Goal: Information Seeking & Learning: Check status

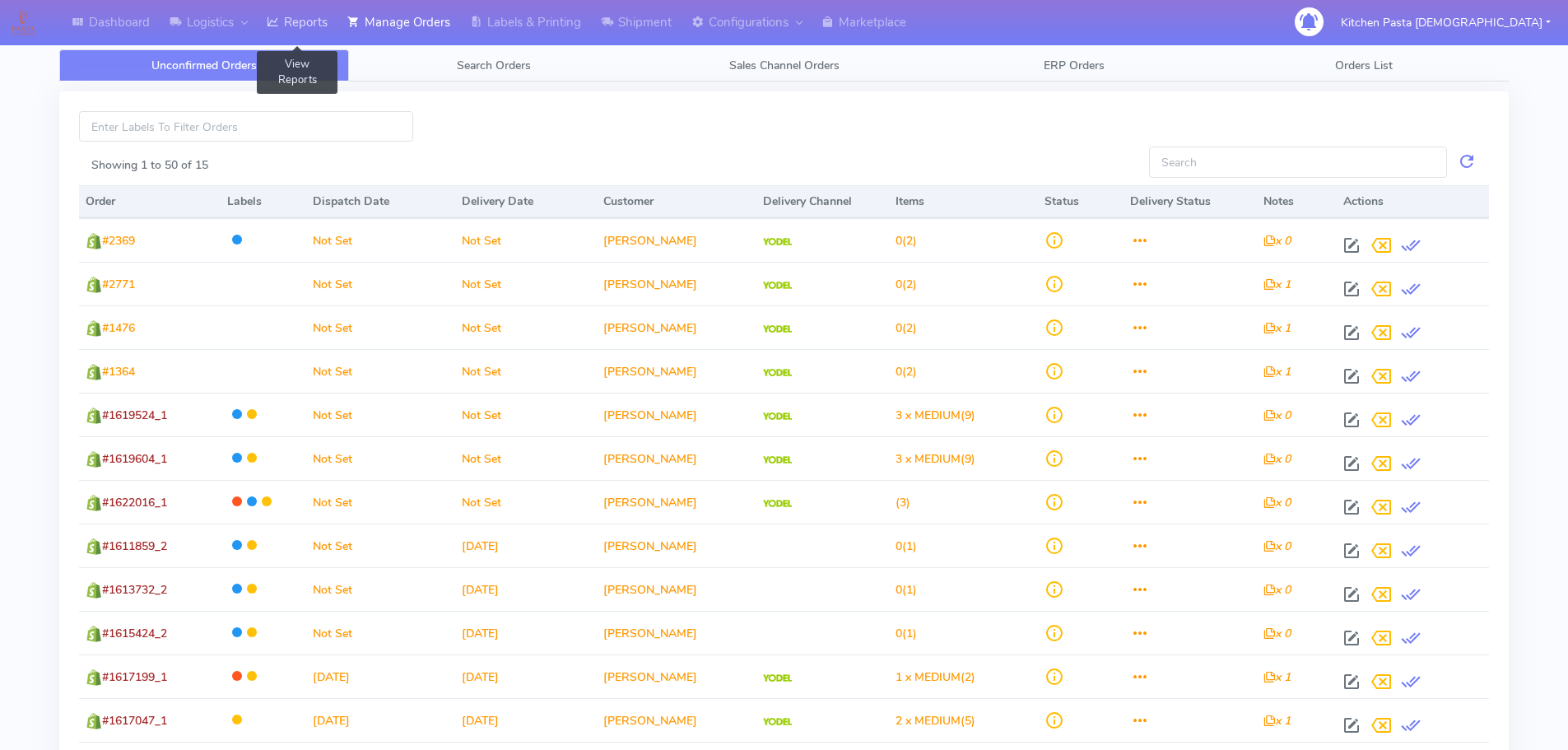
drag, startPoint x: 309, startPoint y: 6, endPoint x: 320, endPoint y: 31, distance: 27.3
click at [309, 6] on link "Reports" at bounding box center [297, 22] width 81 height 45
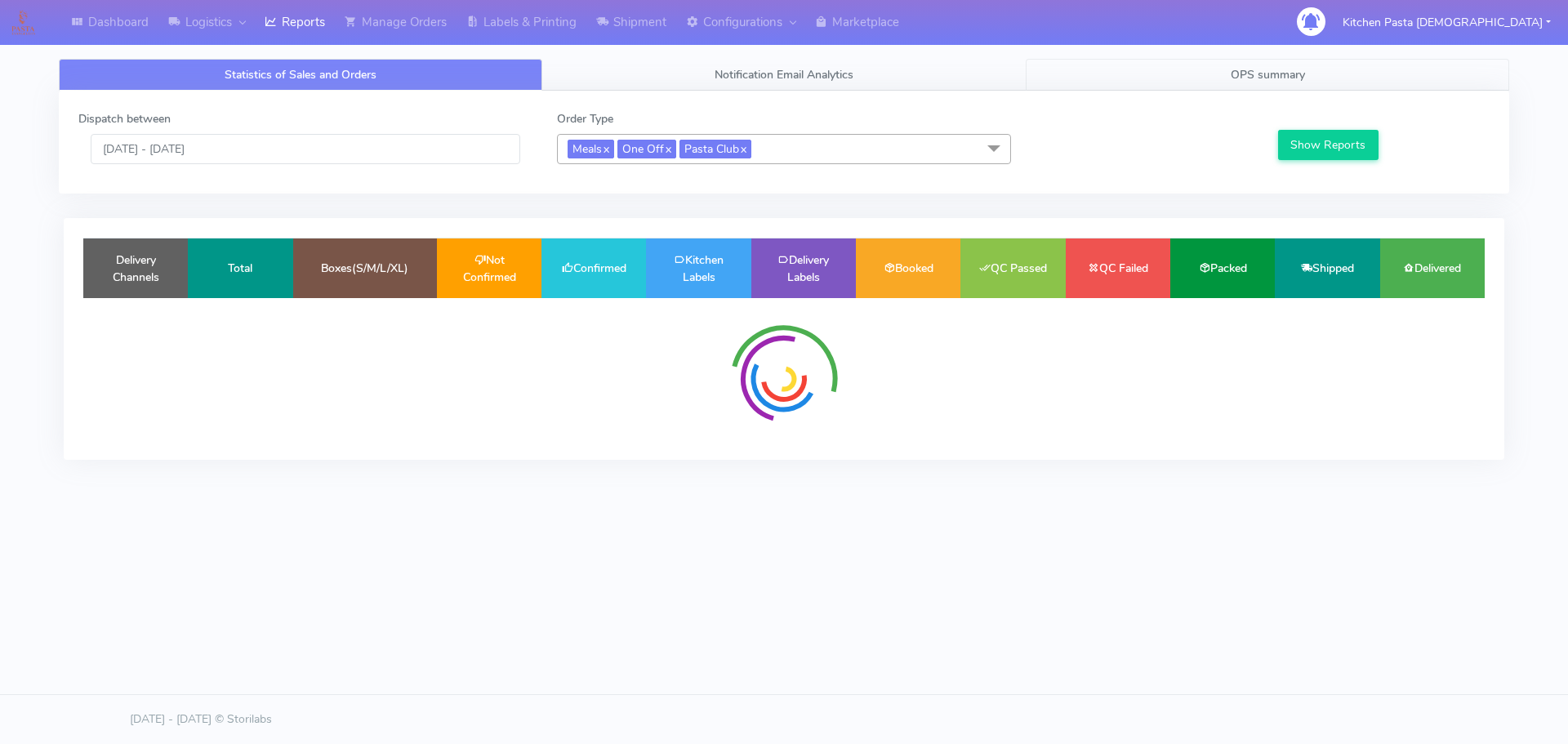
click at [1375, 77] on link "OPS summary" at bounding box center [1268, 74] width 483 height 32
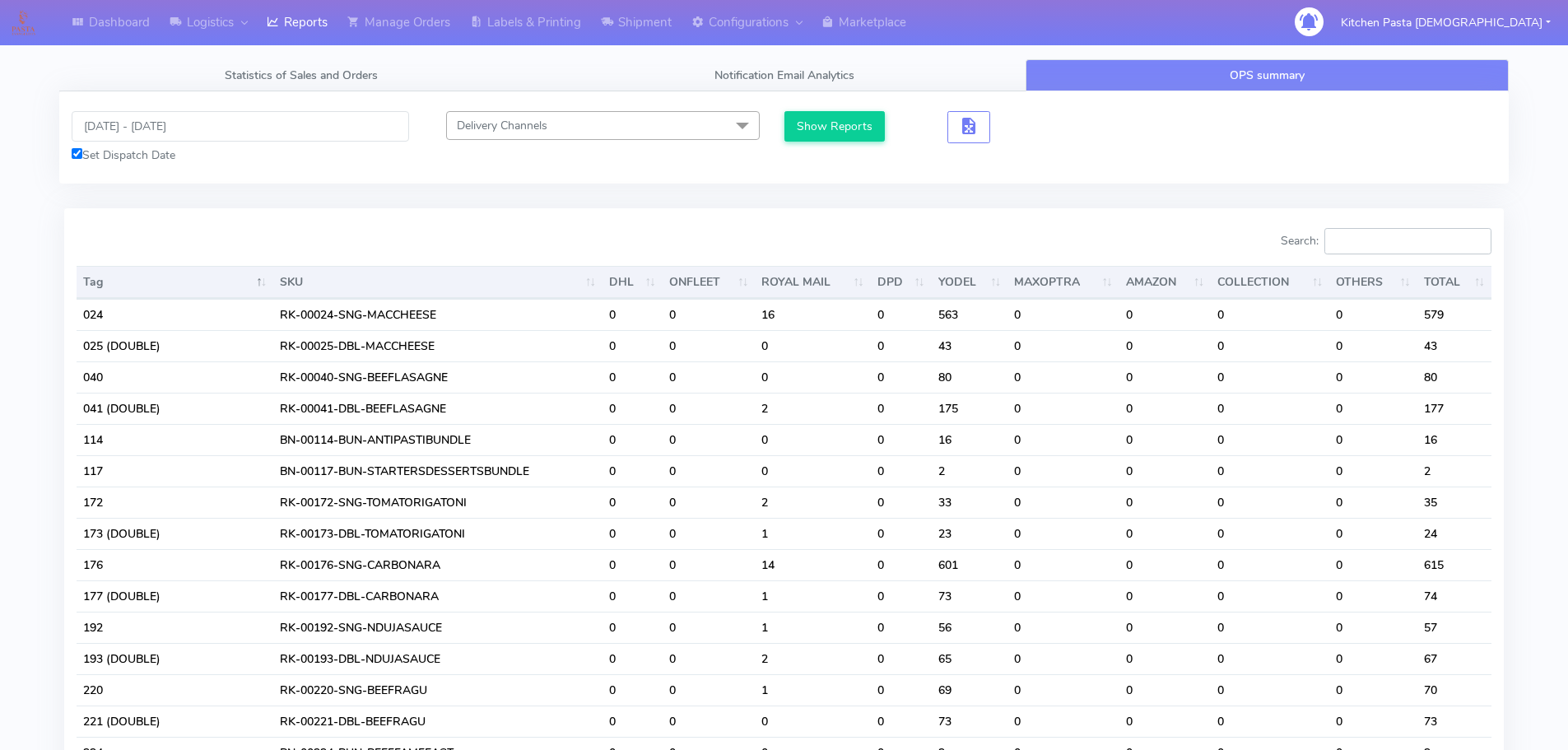
click at [1427, 245] on input "Search:" at bounding box center [1408, 241] width 167 height 27
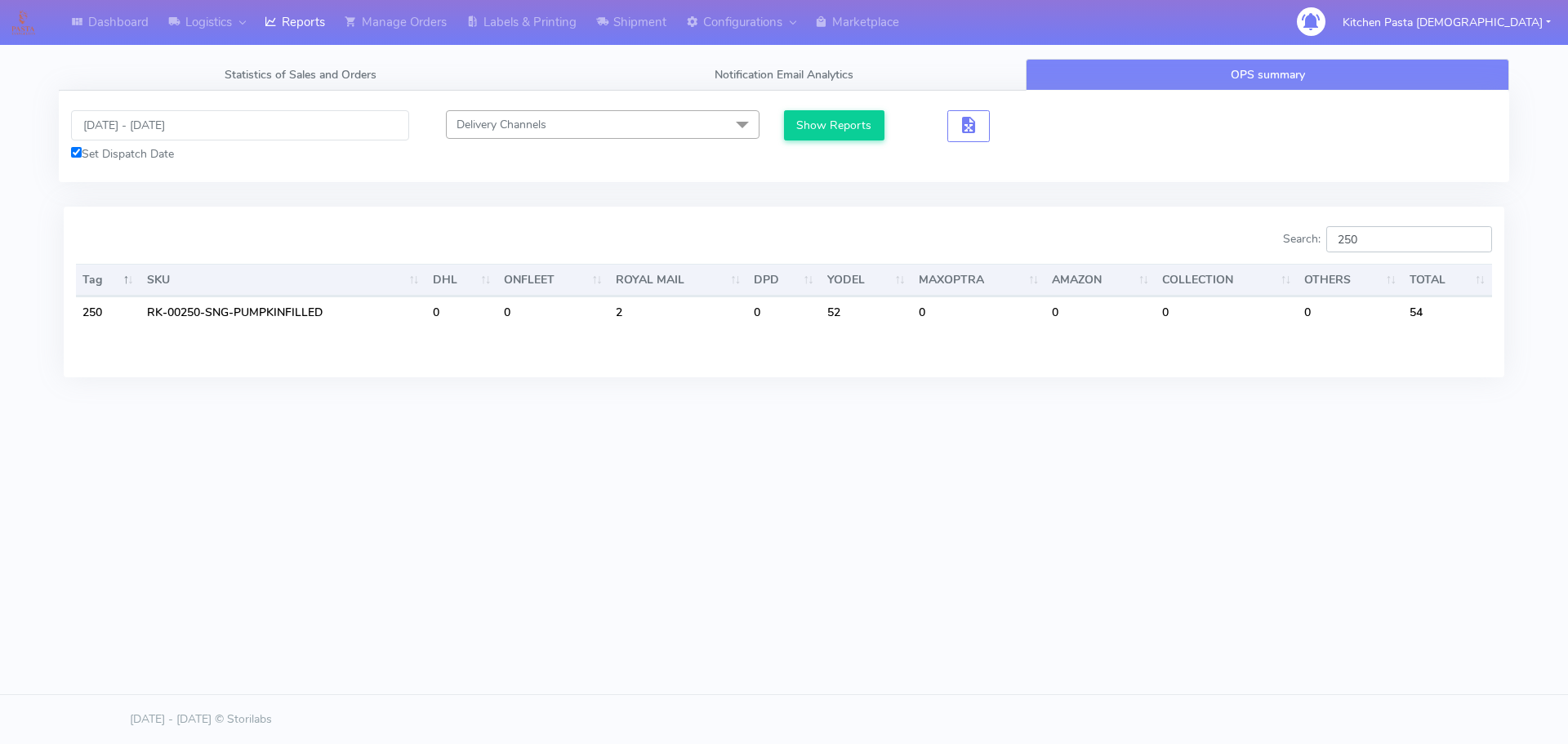
type input "250"
click at [175, 128] on input "[DATE] - [DATE]" at bounding box center [240, 125] width 338 height 31
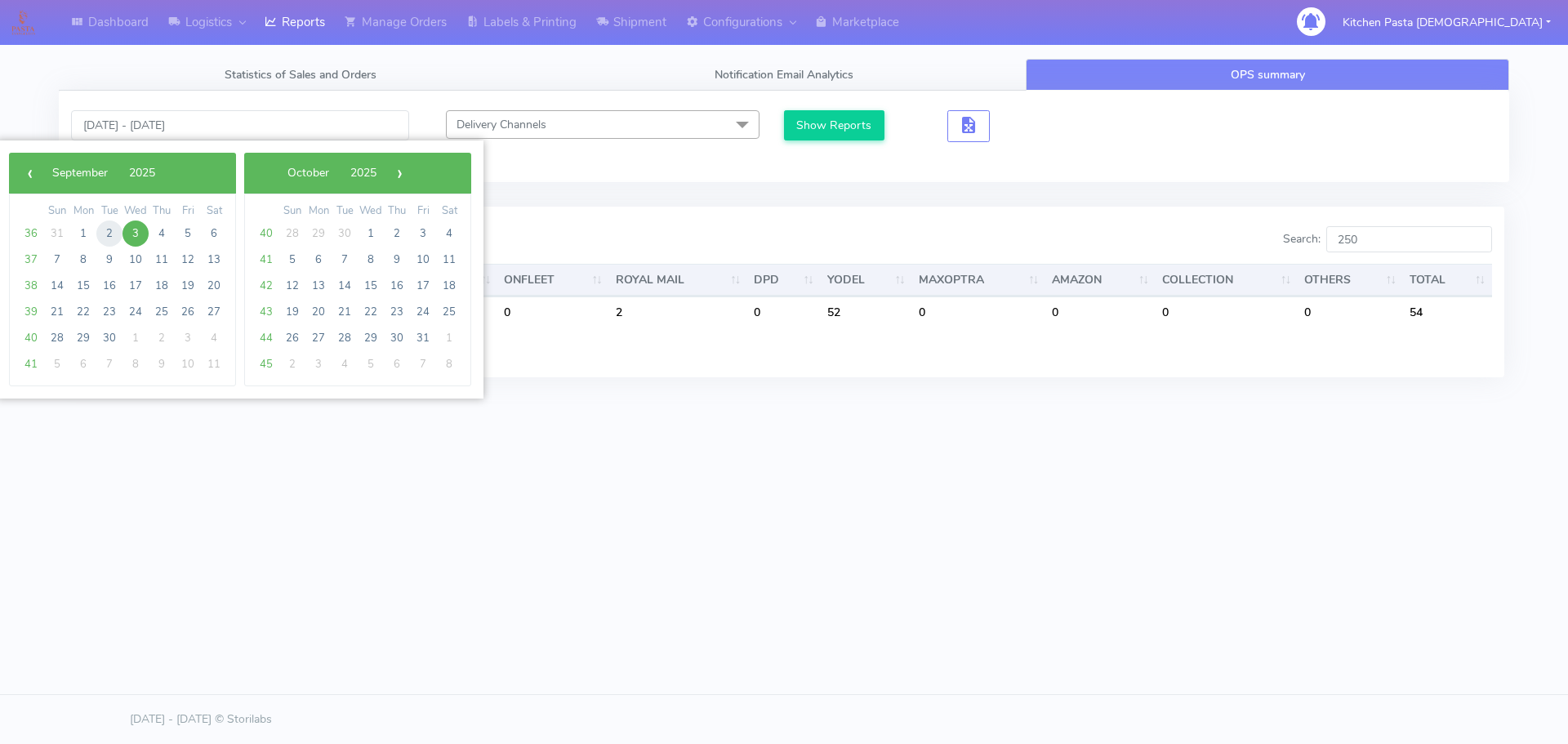
click at [110, 237] on span "2" at bounding box center [110, 233] width 26 height 26
type input "[DATE] - [DATE]"
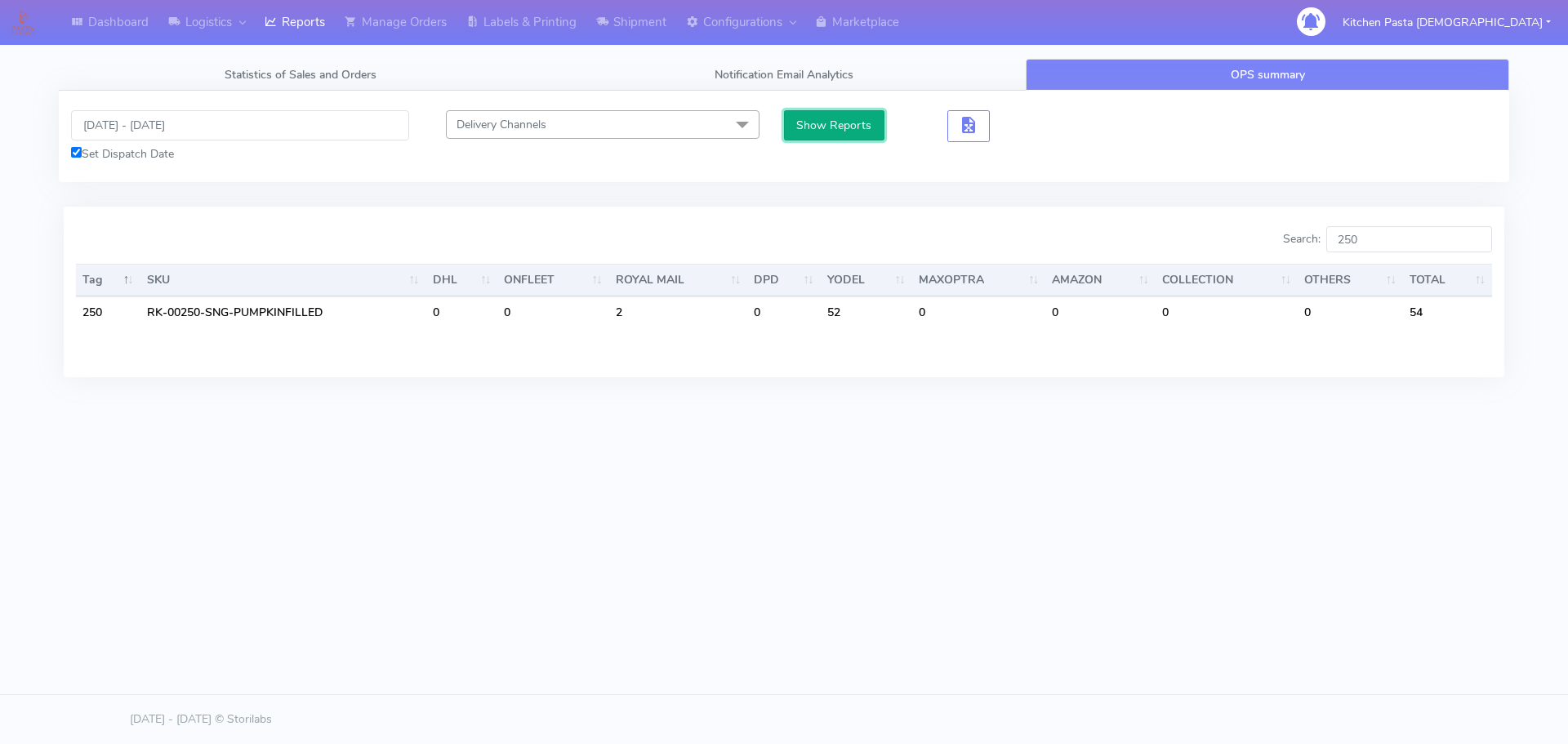
click at [801, 127] on button "Show Reports" at bounding box center [835, 125] width 101 height 31
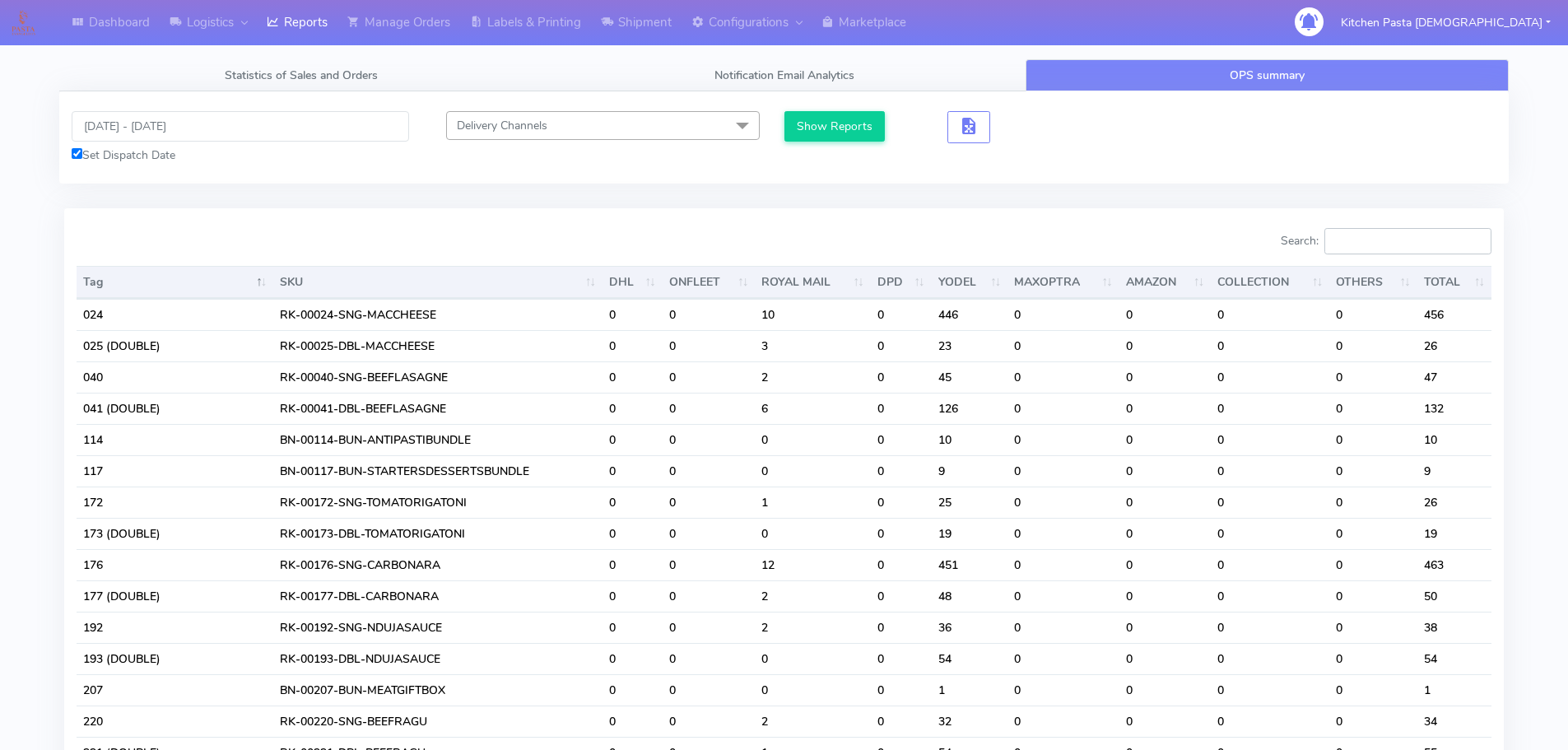
click at [1412, 231] on input "Search:" at bounding box center [1408, 241] width 167 height 27
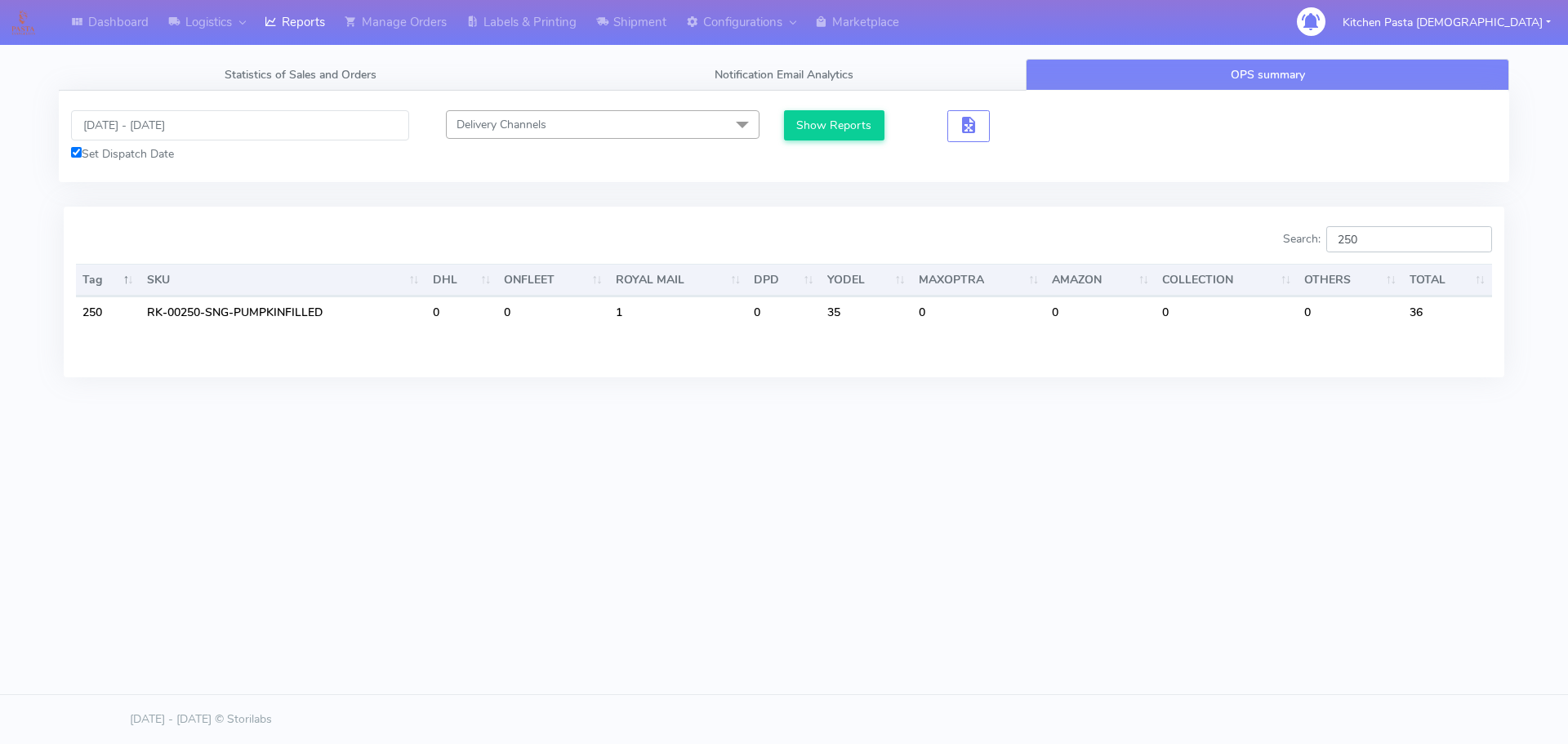
type input "250"
